Goal: Task Accomplishment & Management: Use online tool/utility

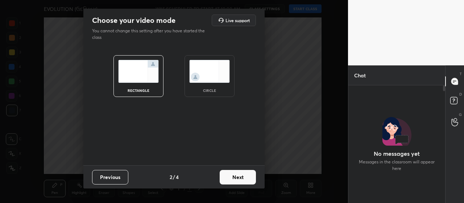
scroll to position [98, 95]
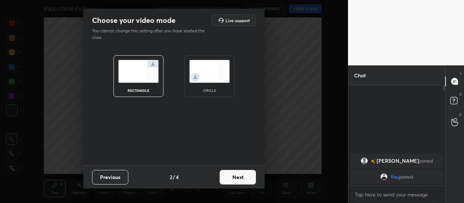
click at [239, 178] on button "Next" at bounding box center [238, 177] width 36 height 14
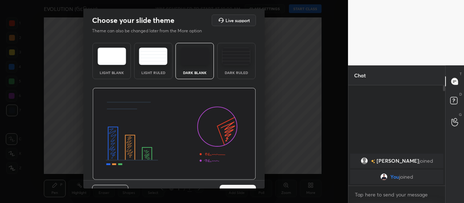
click at [232, 60] on img at bounding box center [236, 55] width 29 height 17
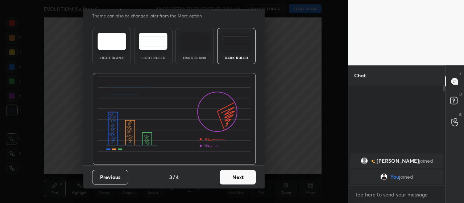
click at [236, 178] on button "Next" at bounding box center [238, 177] width 36 height 14
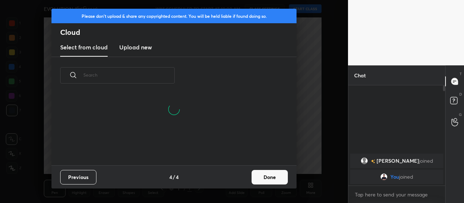
click at [138, 50] on h3 "Upload new" at bounding box center [135, 47] width 33 height 9
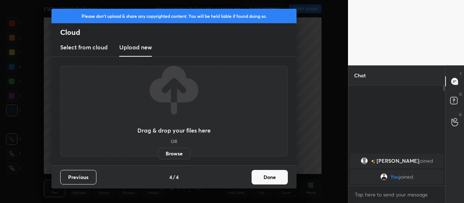
click at [178, 153] on label "Browse" at bounding box center [174, 154] width 32 height 12
click at [158, 153] on input "Browse" at bounding box center [158, 154] width 0 height 12
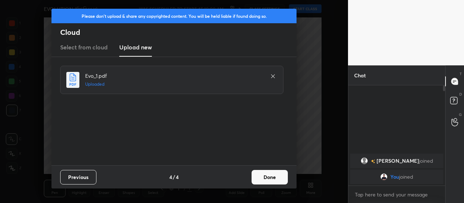
click at [268, 178] on button "Done" at bounding box center [270, 177] width 36 height 14
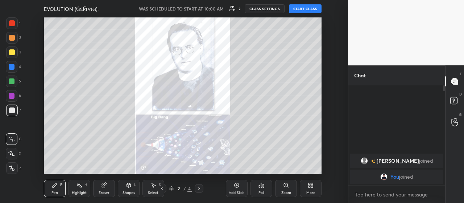
click at [199, 188] on icon at bounding box center [199, 188] width 6 height 6
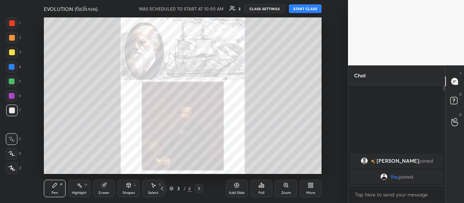
click at [198, 189] on icon at bounding box center [199, 188] width 6 height 6
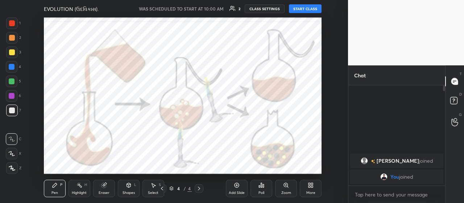
click at [199, 188] on icon at bounding box center [199, 188] width 2 height 4
click at [171, 188] on icon at bounding box center [172, 187] width 4 height 2
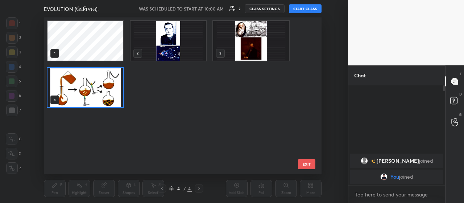
scroll to position [154, 274]
click at [141, 39] on img "grid" at bounding box center [168, 41] width 76 height 40
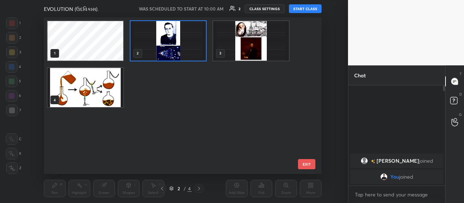
click at [141, 39] on img "grid" at bounding box center [168, 41] width 76 height 40
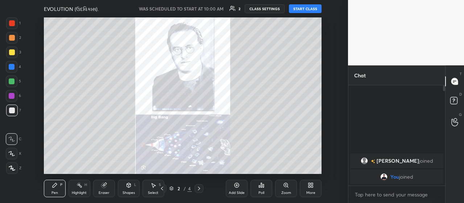
click at [172, 187] on icon at bounding box center [172, 187] width 4 height 2
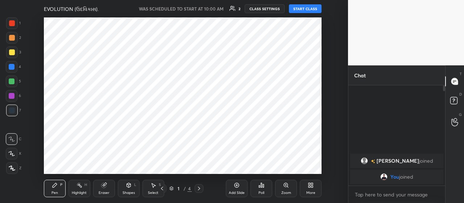
click at [236, 185] on icon at bounding box center [237, 185] width 6 height 6
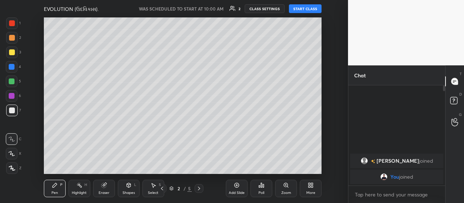
click at [311, 185] on icon at bounding box center [311, 185] width 6 height 6
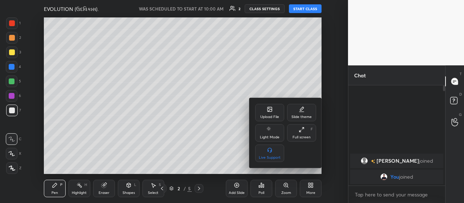
click at [302, 128] on icon at bounding box center [302, 129] width 6 height 6
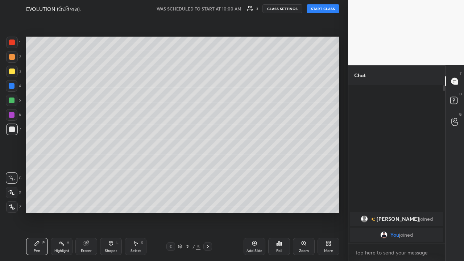
scroll to position [174, 95]
click at [170, 202] on icon at bounding box center [171, 247] width 6 height 6
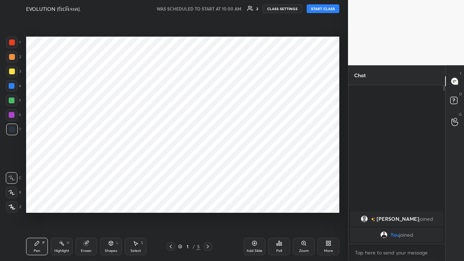
click at [13, 202] on icon at bounding box center [12, 207] width 6 height 4
click at [12, 116] on div at bounding box center [12, 115] width 6 height 6
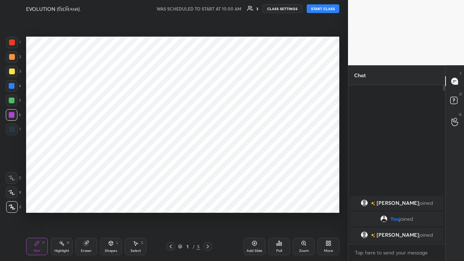
click at [325, 8] on button "START CLASS" at bounding box center [323, 8] width 33 height 9
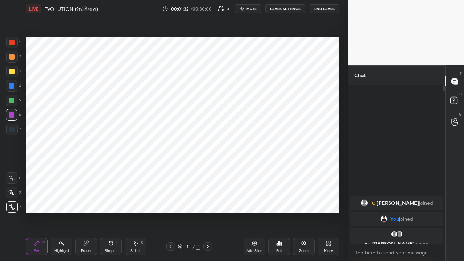
click at [207, 202] on icon at bounding box center [208, 247] width 6 height 6
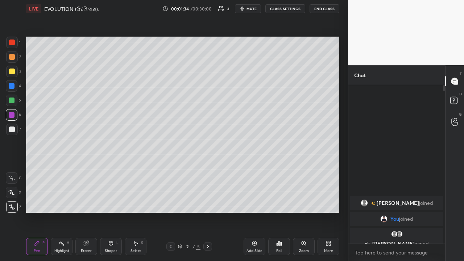
click at [12, 131] on div at bounding box center [12, 129] width 6 height 6
click at [11, 115] on div at bounding box center [12, 115] width 6 height 6
click at [11, 72] on div at bounding box center [12, 72] width 6 height 6
click at [252, 202] on icon at bounding box center [254, 243] width 5 height 5
click at [12, 58] on div at bounding box center [12, 57] width 6 height 6
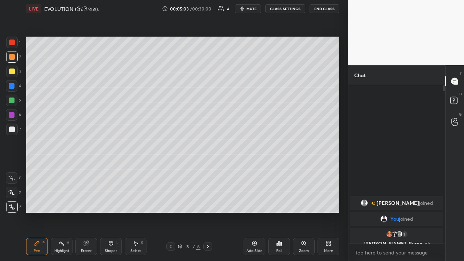
click at [13, 191] on icon at bounding box center [11, 192] width 7 height 5
click at [12, 130] on div at bounding box center [12, 129] width 6 height 6
click at [207, 202] on icon at bounding box center [208, 247] width 6 height 6
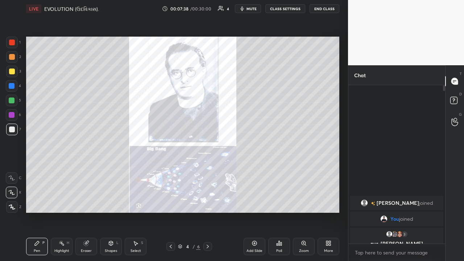
click at [85, 202] on div "Eraser" at bounding box center [86, 246] width 22 height 17
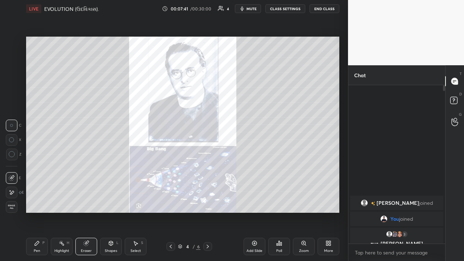
click at [36, 202] on div "Pen P" at bounding box center [37, 246] width 22 height 17
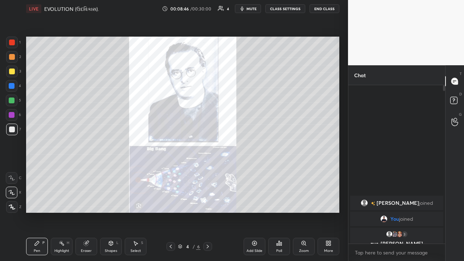
click at [91, 202] on div "Eraser" at bounding box center [86, 251] width 11 height 4
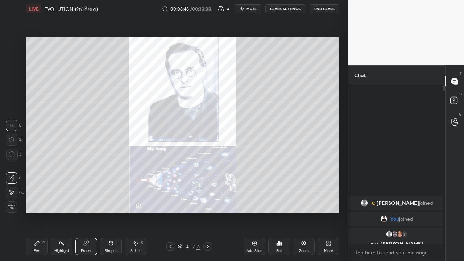
click at [38, 202] on div "Pen" at bounding box center [37, 251] width 7 height 4
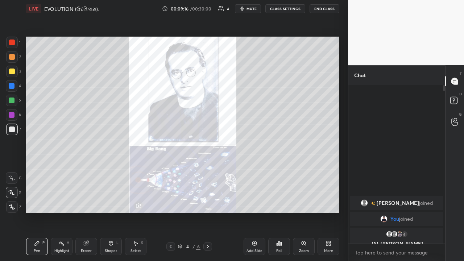
click at [342, 118] on div "1 2 3 4 5 6 7 C X Z C X Z E E Erase all H H LIVE EVOLUTION (ઉદવિકાસ). 00:09:16 …" at bounding box center [174, 130] width 348 height 261
click at [282, 192] on button "Undo" at bounding box center [289, 195] width 21 height 9
click at [253, 202] on icon at bounding box center [255, 243] width 6 height 6
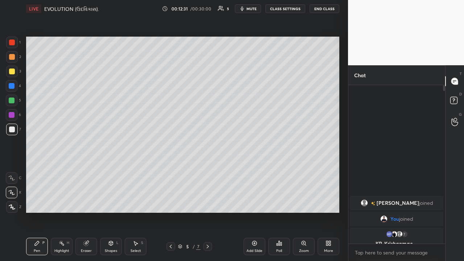
click at [170, 202] on icon at bounding box center [171, 247] width 2 height 4
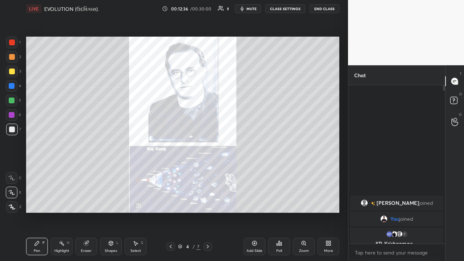
click at [208, 202] on icon at bounding box center [208, 247] width 6 height 6
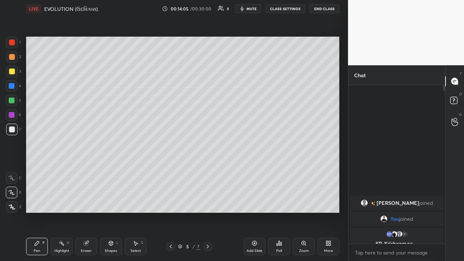
click at [12, 115] on div at bounding box center [12, 115] width 6 height 6
click at [11, 202] on icon at bounding box center [12, 206] width 7 height 5
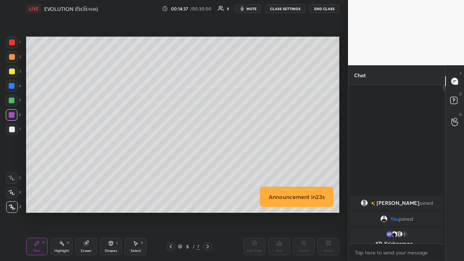
click at [208, 202] on icon at bounding box center [208, 247] width 2 height 4
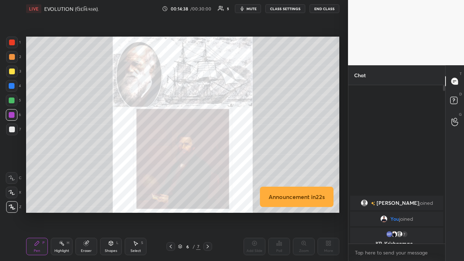
click at [171, 202] on icon at bounding box center [171, 247] width 6 height 6
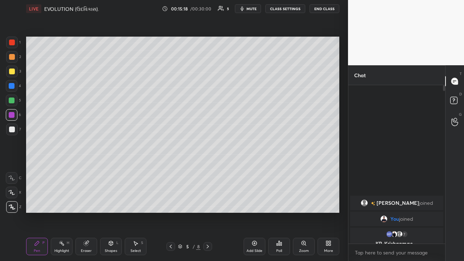
click at [253, 202] on icon at bounding box center [255, 243] width 6 height 6
click at [12, 202] on icon at bounding box center [12, 206] width 7 height 5
click at [11, 130] on div at bounding box center [12, 129] width 6 height 6
click at [254, 202] on icon at bounding box center [254, 243] width 2 height 2
click at [170, 202] on icon at bounding box center [171, 247] width 6 height 6
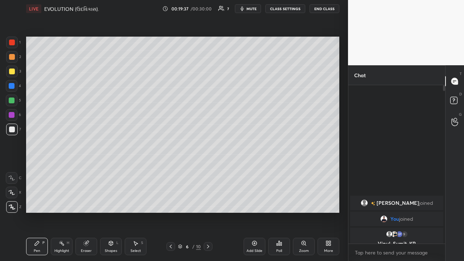
click at [170, 202] on icon at bounding box center [171, 247] width 6 height 6
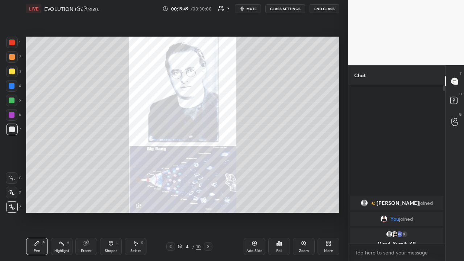
click at [206, 202] on div at bounding box center [208, 246] width 9 height 9
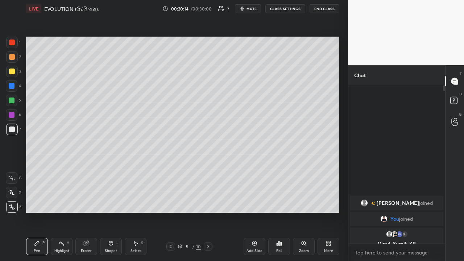
click at [208, 202] on icon at bounding box center [208, 247] width 6 height 6
click at [204, 202] on div at bounding box center [208, 246] width 9 height 9
click at [253, 202] on icon at bounding box center [255, 243] width 6 height 6
click at [11, 131] on div at bounding box center [12, 129] width 6 height 6
click at [111, 202] on icon at bounding box center [111, 243] width 6 height 6
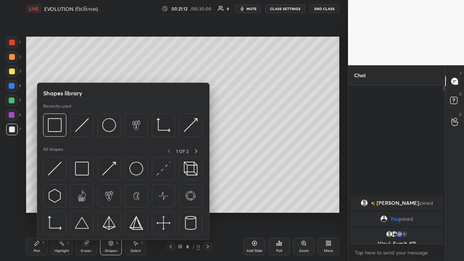
click at [82, 172] on img at bounding box center [82, 169] width 14 height 14
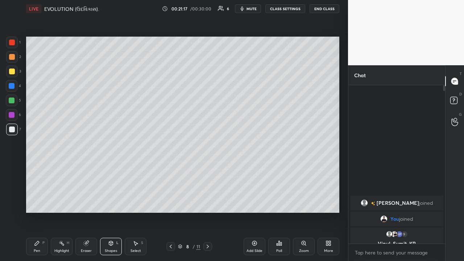
click at [36, 202] on div "Pen P" at bounding box center [37, 246] width 22 height 17
click at [111, 202] on div "Shapes L" at bounding box center [111, 246] width 22 height 17
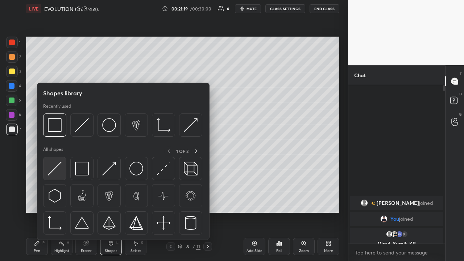
click at [55, 172] on img at bounding box center [55, 169] width 14 height 14
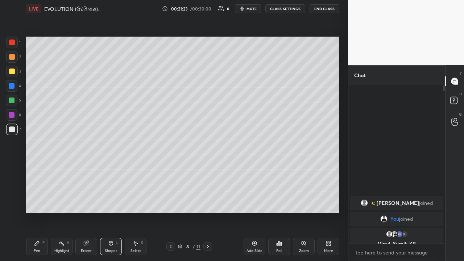
click at [35, 202] on div "Pen" at bounding box center [37, 251] width 7 height 4
click at [11, 202] on div at bounding box center [12, 207] width 12 height 12
click at [12, 87] on div at bounding box center [12, 86] width 6 height 6
click at [14, 72] on div at bounding box center [12, 72] width 6 height 6
click at [108, 202] on div "Shapes" at bounding box center [111, 251] width 12 height 4
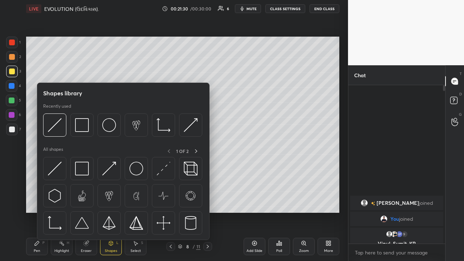
click at [56, 167] on img at bounding box center [55, 169] width 14 height 14
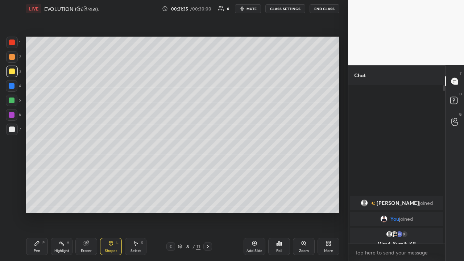
click at [36, 202] on div "Pen" at bounding box center [37, 251] width 7 height 4
click at [11, 131] on div at bounding box center [12, 129] width 6 height 6
click at [12, 202] on div at bounding box center [12, 207] width 12 height 12
click at [11, 71] on div at bounding box center [12, 72] width 6 height 6
click at [12, 191] on icon at bounding box center [11, 192] width 7 height 5
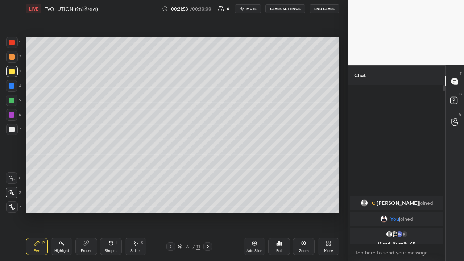
click at [13, 128] on div at bounding box center [12, 129] width 6 height 6
click at [13, 202] on div at bounding box center [12, 207] width 12 height 12
click at [13, 131] on div at bounding box center [12, 129] width 6 height 6
click at [13, 71] on div at bounding box center [12, 72] width 6 height 6
click at [11, 57] on div at bounding box center [12, 57] width 6 height 6
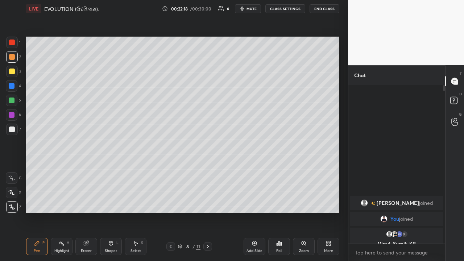
click at [11, 116] on div at bounding box center [12, 115] width 6 height 6
click at [10, 72] on div at bounding box center [12, 72] width 6 height 6
click at [253, 202] on icon at bounding box center [255, 243] width 6 height 6
click at [12, 129] on div at bounding box center [12, 129] width 6 height 6
click at [83, 202] on div "Eraser" at bounding box center [86, 251] width 11 height 4
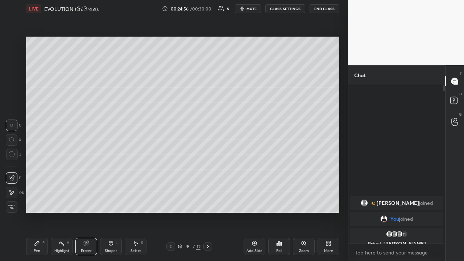
click at [35, 202] on div "Pen" at bounding box center [37, 251] width 7 height 4
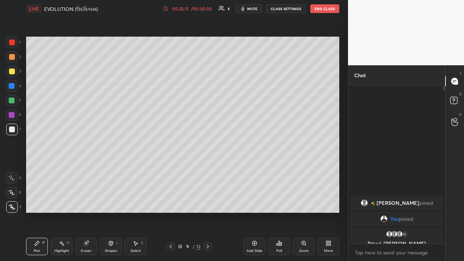
click at [194, 9] on div "/ 00:30:00" at bounding box center [201, 9] width 22 height 4
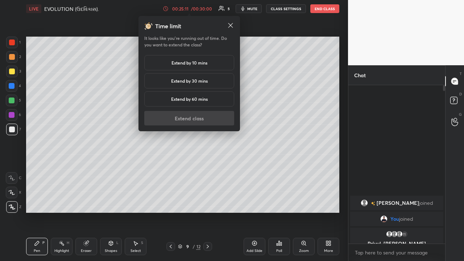
click at [192, 65] on h5 "Extend by 10 mins" at bounding box center [189, 62] width 36 height 7
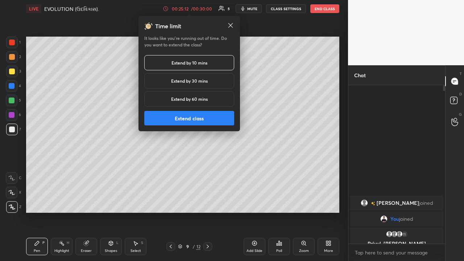
click at [183, 122] on button "Extend class" at bounding box center [189, 118] width 90 height 14
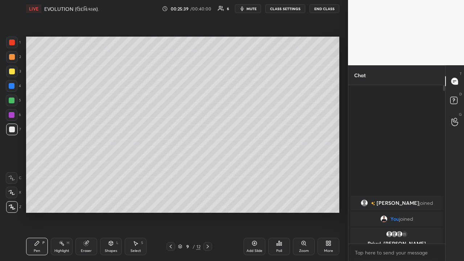
click at [254, 202] on icon at bounding box center [255, 243] width 6 height 6
click at [13, 99] on div at bounding box center [12, 100] width 6 height 6
click at [254, 202] on div "Add Slide" at bounding box center [255, 246] width 22 height 17
click at [14, 129] on div at bounding box center [12, 129] width 6 height 6
click at [208, 202] on icon at bounding box center [208, 247] width 2 height 4
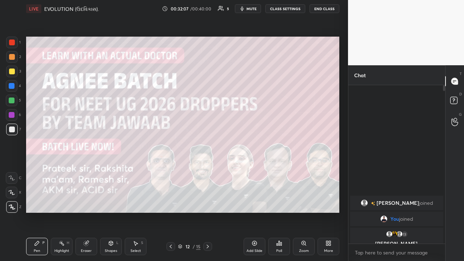
click at [207, 202] on icon at bounding box center [208, 247] width 6 height 6
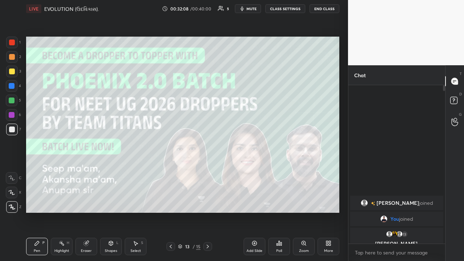
click at [208, 202] on icon at bounding box center [208, 247] width 6 height 6
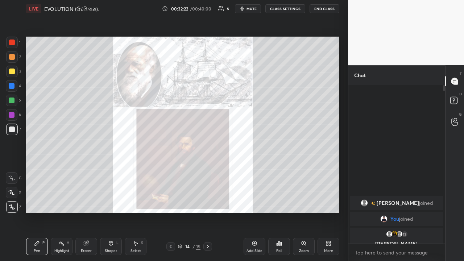
click at [12, 132] on div at bounding box center [12, 129] width 6 height 6
click at [13, 192] on icon at bounding box center [12, 192] width 6 height 4
click at [171, 202] on icon at bounding box center [171, 247] width 6 height 6
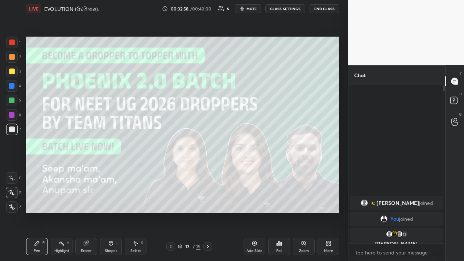
click at [171, 202] on icon at bounding box center [171, 247] width 6 height 6
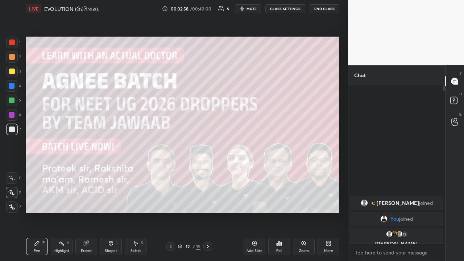
click at [171, 202] on icon at bounding box center [171, 247] width 6 height 6
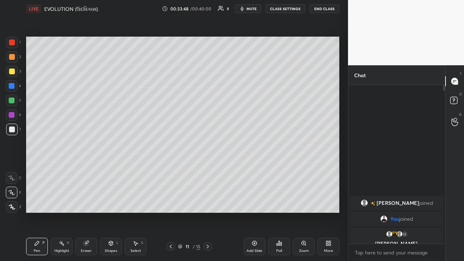
click at [86, 202] on div "Eraser" at bounding box center [86, 246] width 22 height 17
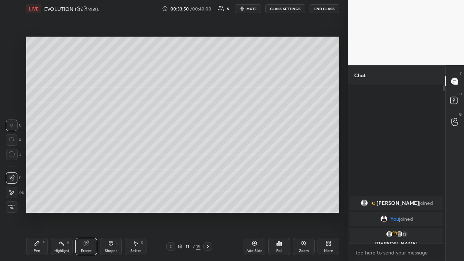
click at [38, 202] on div "Pen" at bounding box center [37, 251] width 7 height 4
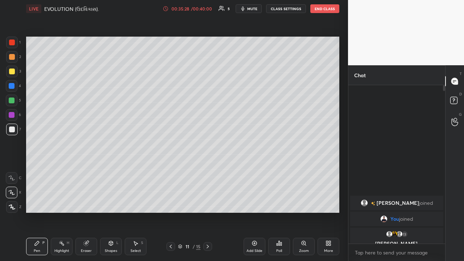
click at [254, 202] on icon at bounding box center [255, 243] width 6 height 6
click at [171, 202] on icon at bounding box center [171, 247] width 6 height 6
click at [173, 202] on icon at bounding box center [171, 247] width 6 height 6
click at [171, 202] on icon at bounding box center [171, 247] width 6 height 6
click at [208, 202] on icon at bounding box center [208, 247] width 6 height 6
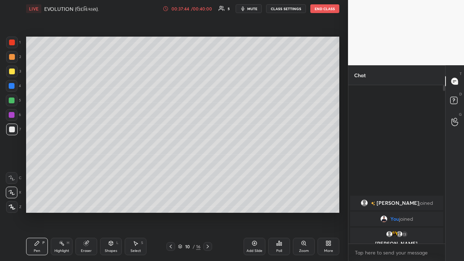
click at [207, 202] on icon at bounding box center [208, 247] width 6 height 6
click at [208, 202] on icon at bounding box center [208, 247] width 6 height 6
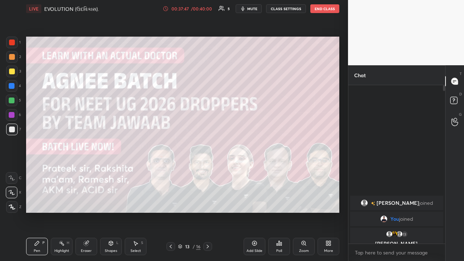
click at [205, 202] on div at bounding box center [207, 246] width 9 height 9
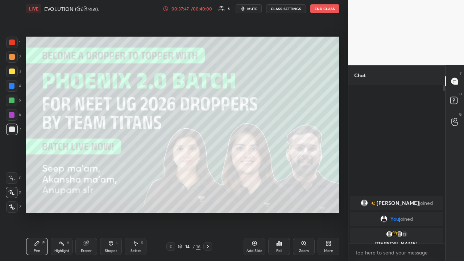
click at [208, 202] on icon at bounding box center [208, 247] width 6 height 6
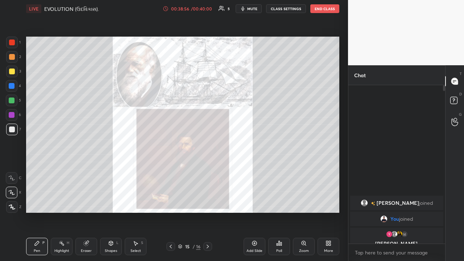
click at [327, 9] on button "End Class" at bounding box center [324, 8] width 29 height 9
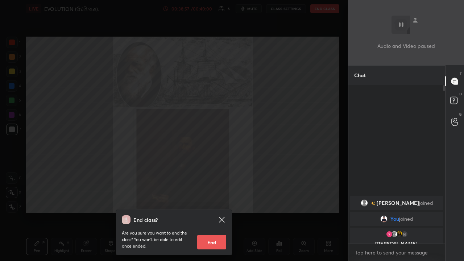
click at [212, 202] on button "End" at bounding box center [211, 242] width 29 height 14
type textarea "x"
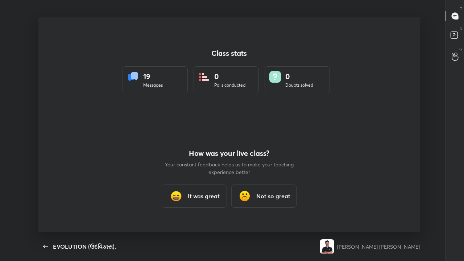
scroll to position [0, 0]
click at [208, 197] on h3 "It was great" at bounding box center [204, 196] width 32 height 9
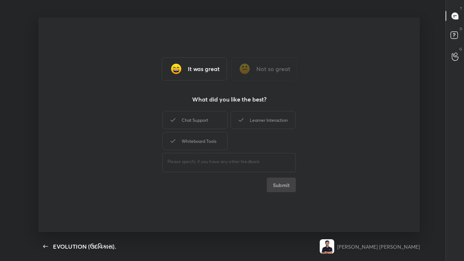
click at [251, 120] on div "Learner Interaction" at bounding box center [263, 120] width 65 height 18
click at [198, 141] on div "Whiteboard Tools" at bounding box center [194, 141] width 65 height 18
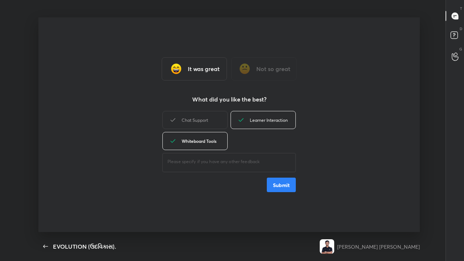
click at [279, 184] on button "Submit" at bounding box center [281, 185] width 29 height 14
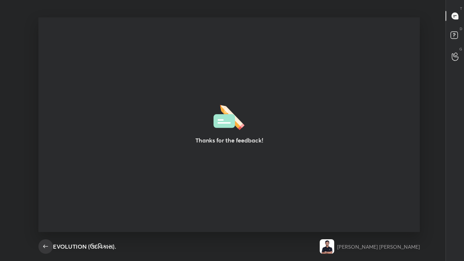
click at [45, 202] on icon "button" at bounding box center [45, 246] width 9 height 9
